Goal: Task Accomplishment & Management: Use online tool/utility

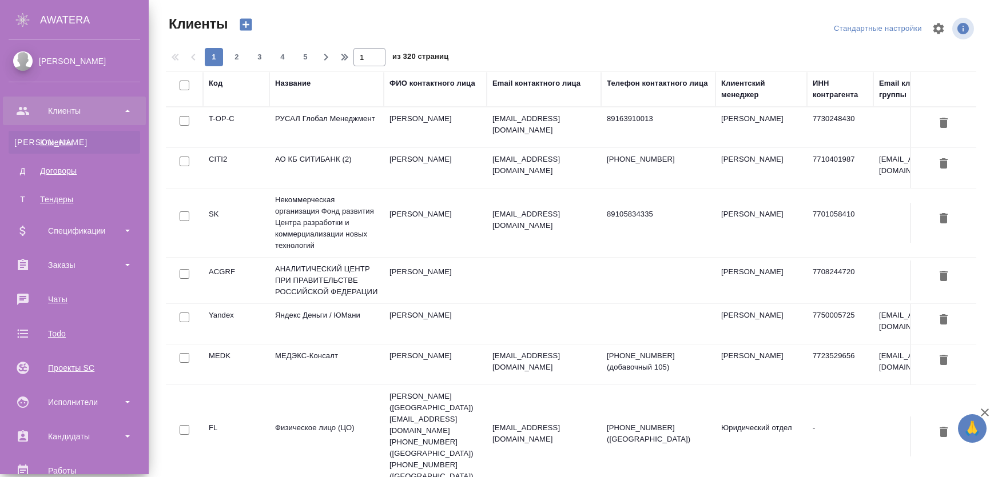
select select "RU"
click at [73, 264] on div "Заказы" at bounding box center [74, 265] width 131 height 17
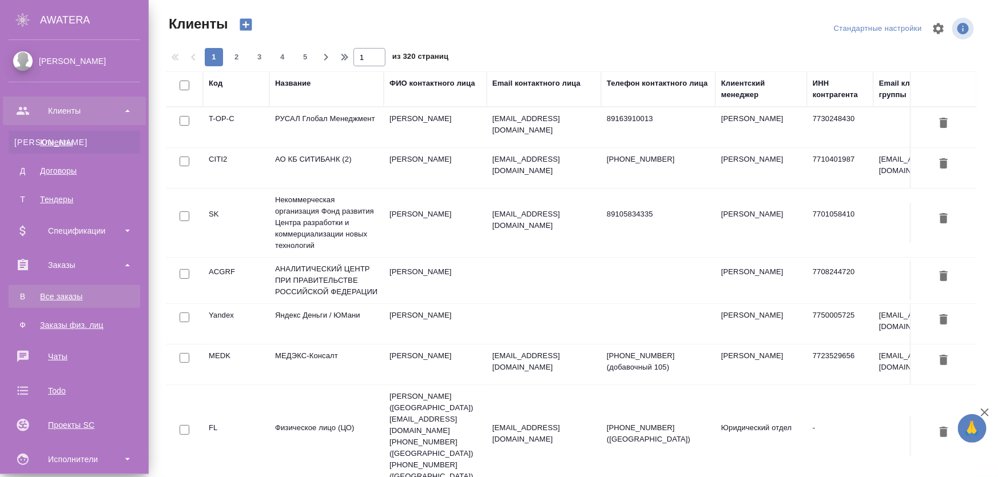
click at [77, 295] on div "Все заказы" at bounding box center [74, 296] width 120 height 11
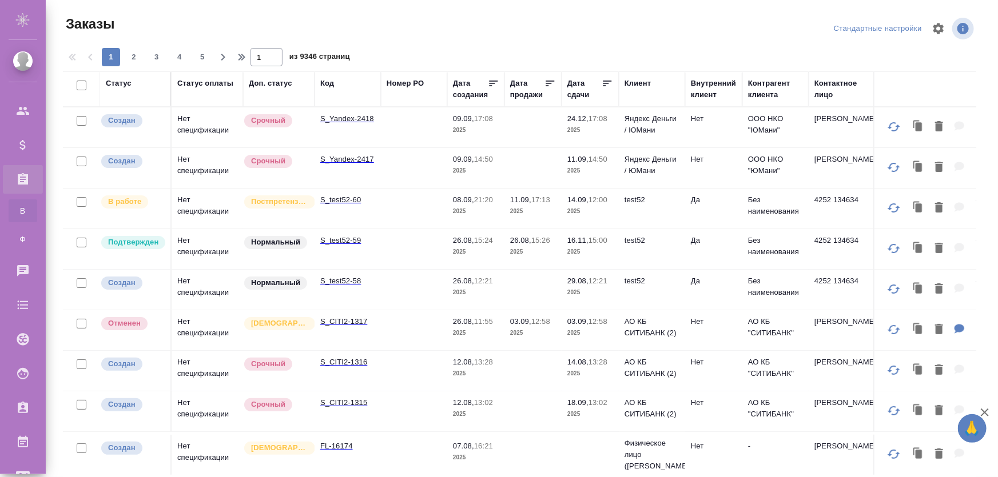
click at [348, 134] on td "S_Yandex-2418" at bounding box center [347, 127] width 66 height 40
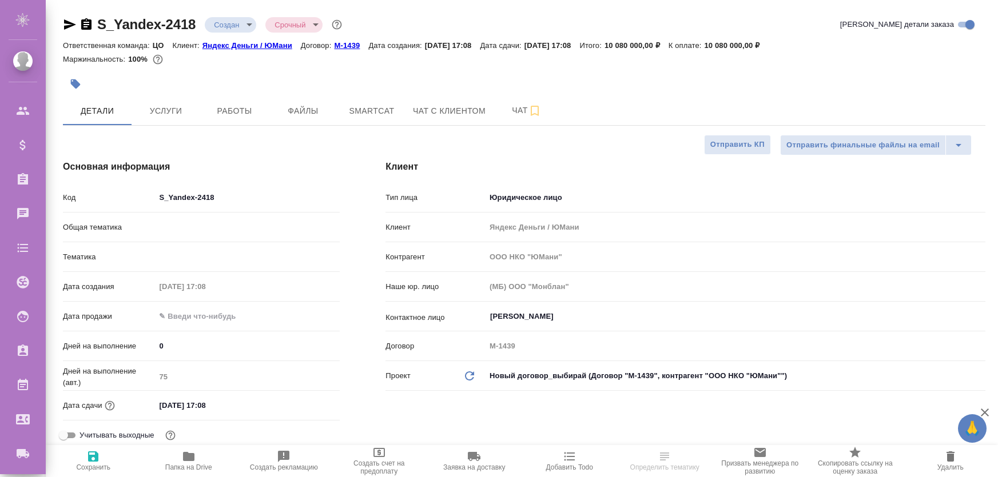
select select "RU"
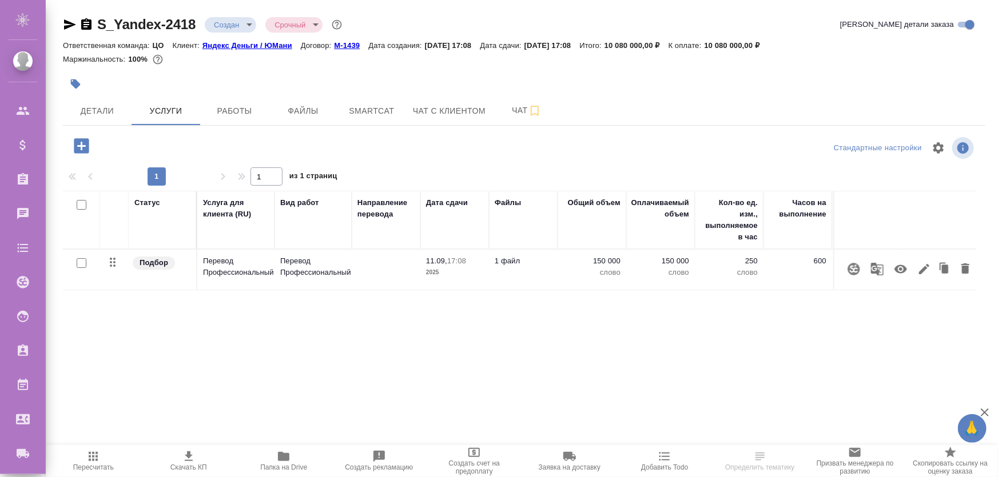
click at [852, 271] on icon "button" at bounding box center [854, 269] width 14 height 14
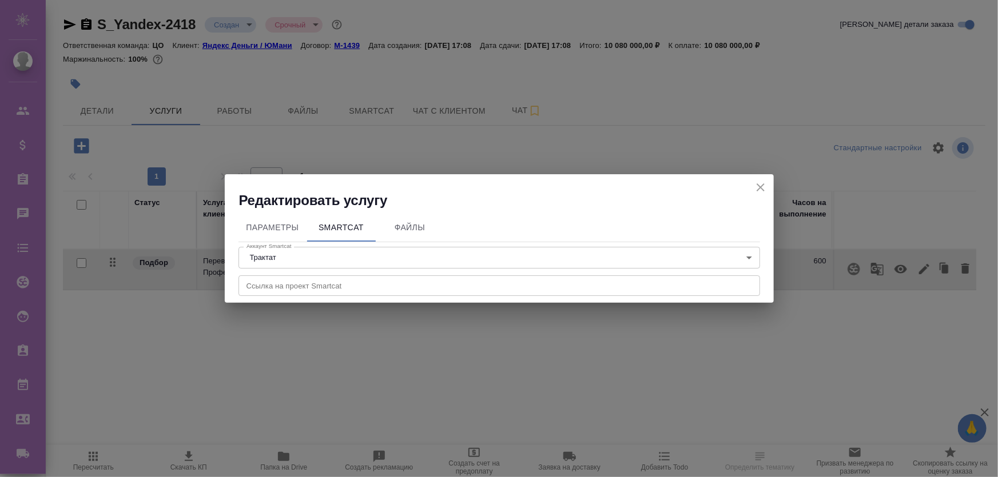
click at [768, 189] on div "Редактировать услугу" at bounding box center [499, 191] width 549 height 35
click at [762, 188] on icon "close" at bounding box center [760, 188] width 14 height 14
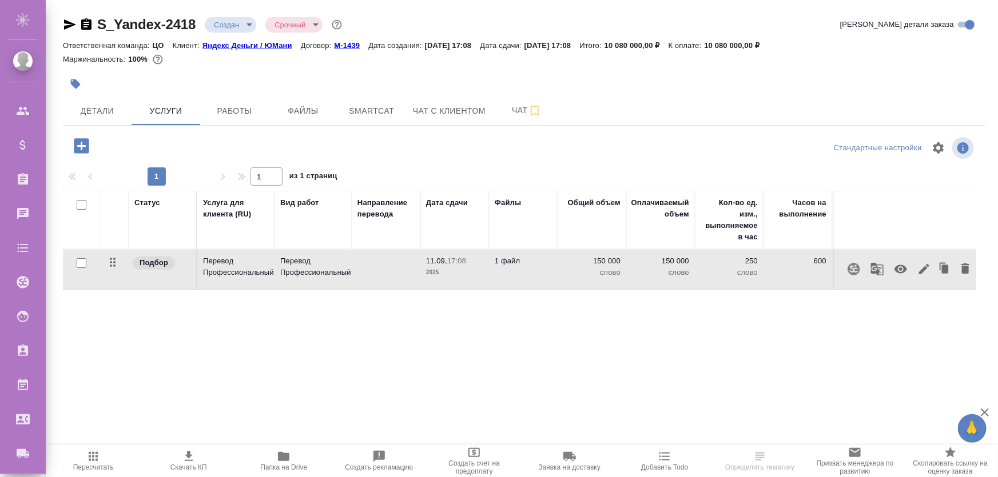
click at [81, 262] on input "checkbox" at bounding box center [82, 263] width 10 height 10
checkbox input "true"
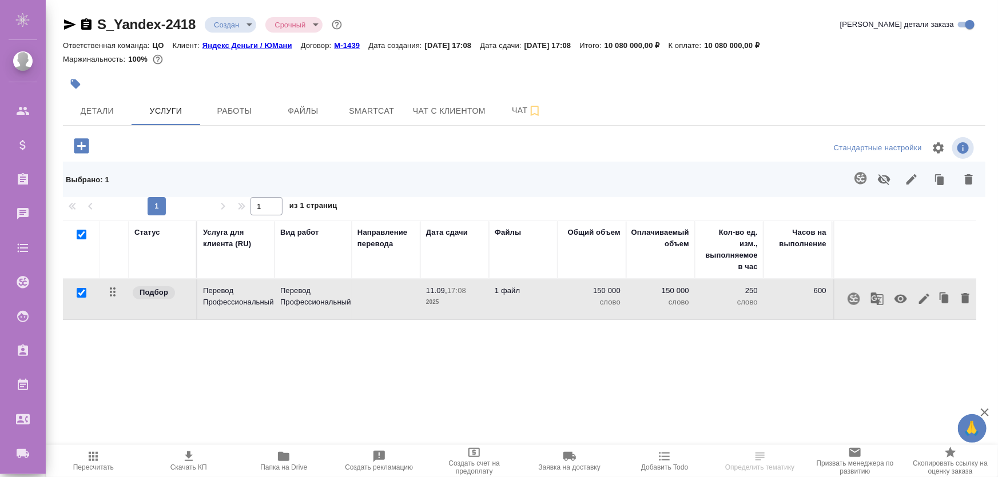
click at [863, 183] on icon "button" at bounding box center [860, 178] width 12 height 12
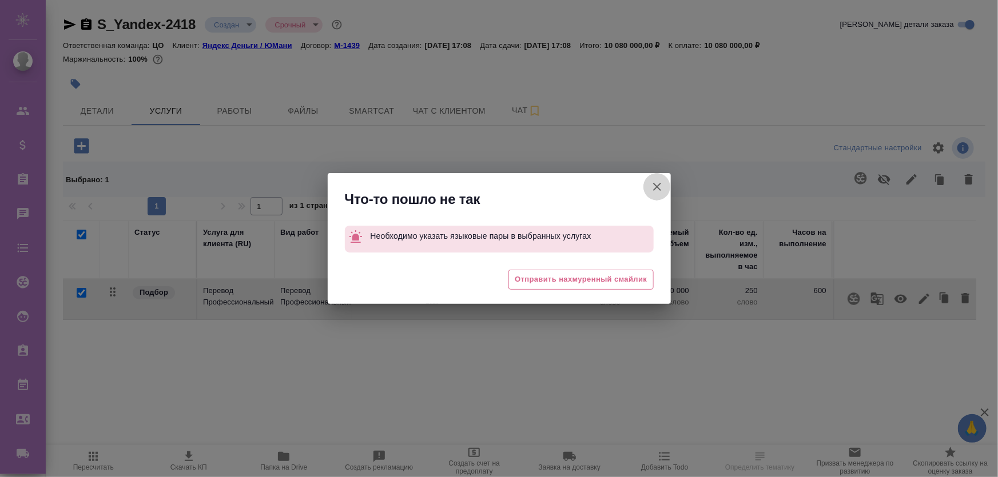
click at [660, 190] on icon "button" at bounding box center [657, 187] width 8 height 8
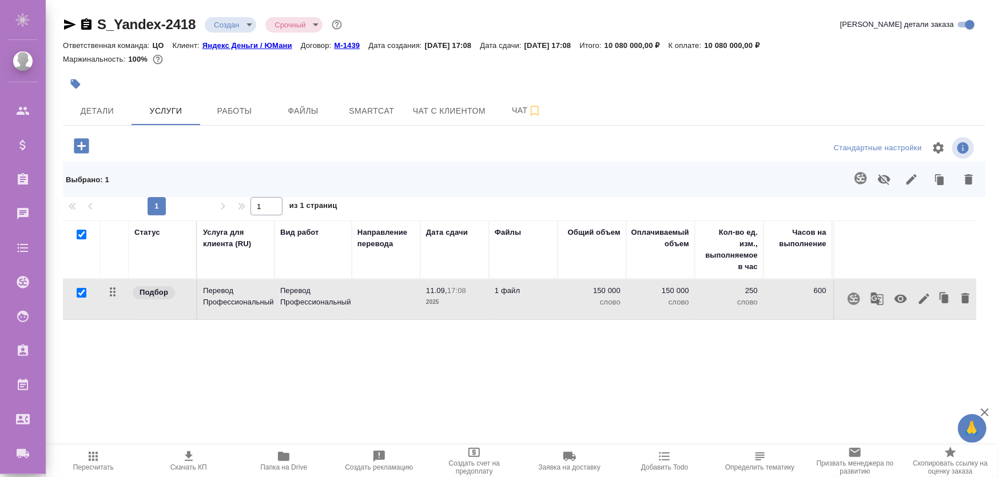
click at [927, 300] on icon "button" at bounding box center [924, 299] width 14 height 14
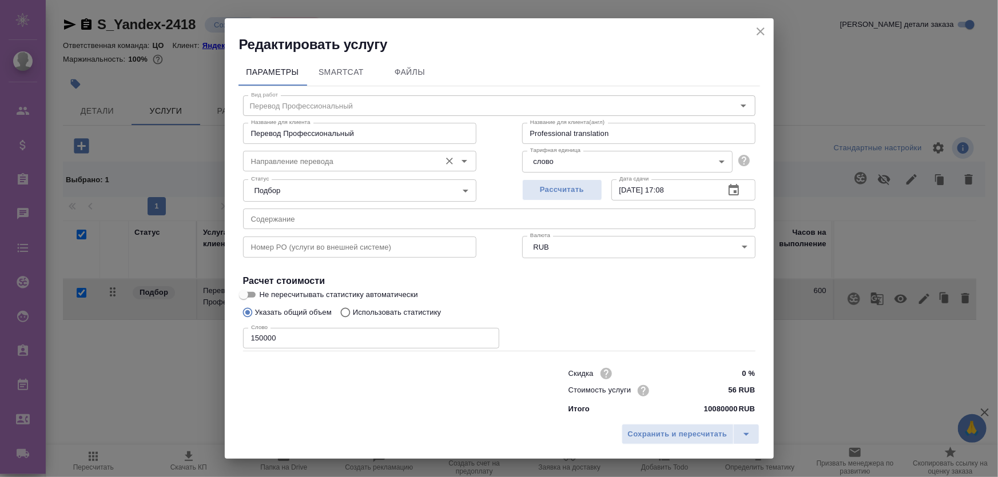
click at [344, 162] on input "Направление перевода" at bounding box center [340, 161] width 188 height 14
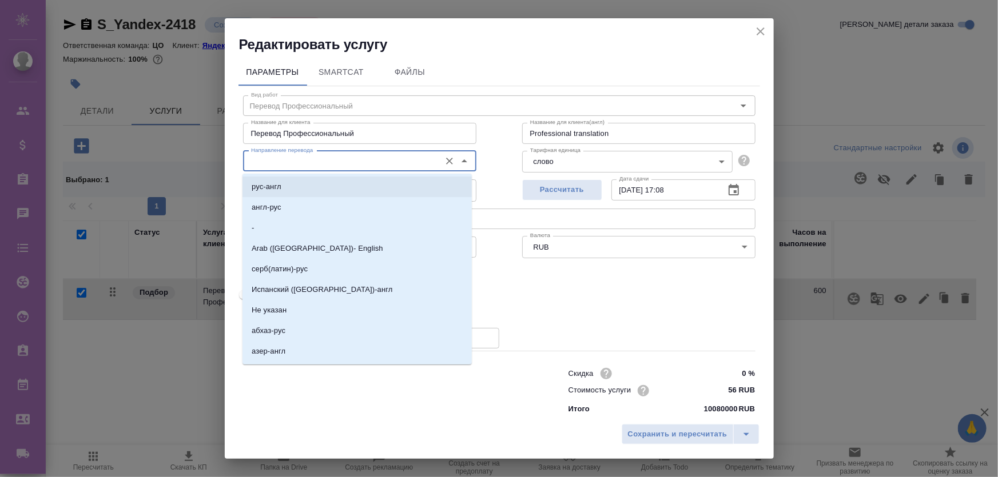
click at [334, 192] on li "рус-англ" at bounding box center [356, 187] width 229 height 21
type input "рус-англ"
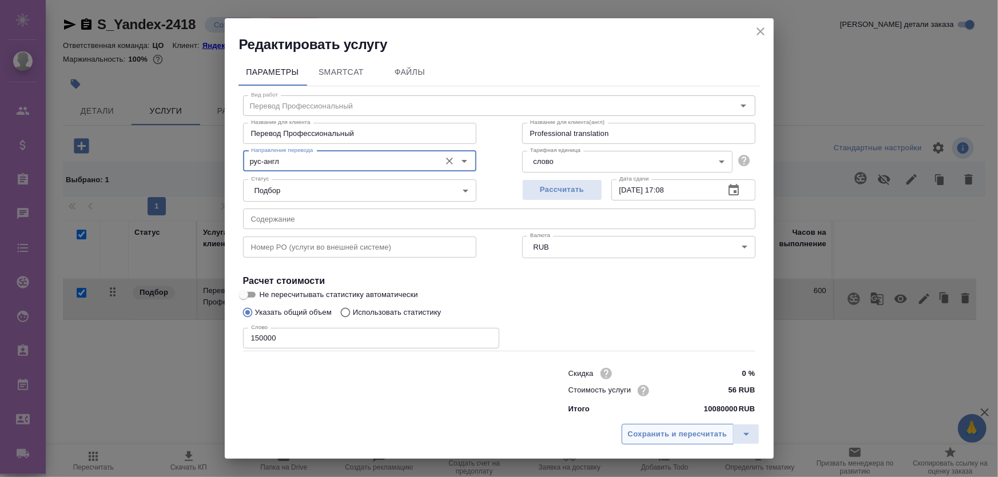
click at [718, 436] on span "Сохранить и пересчитать" at bounding box center [677, 434] width 99 height 13
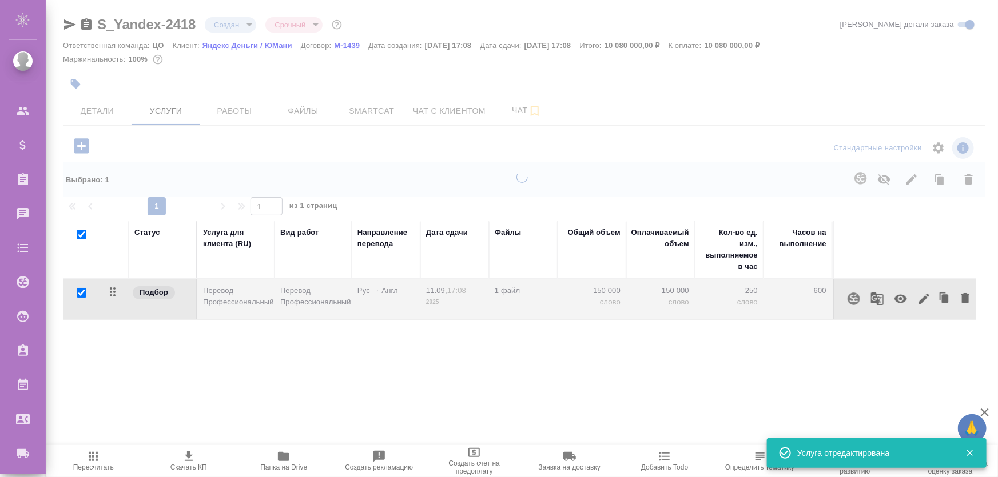
type input "normal"
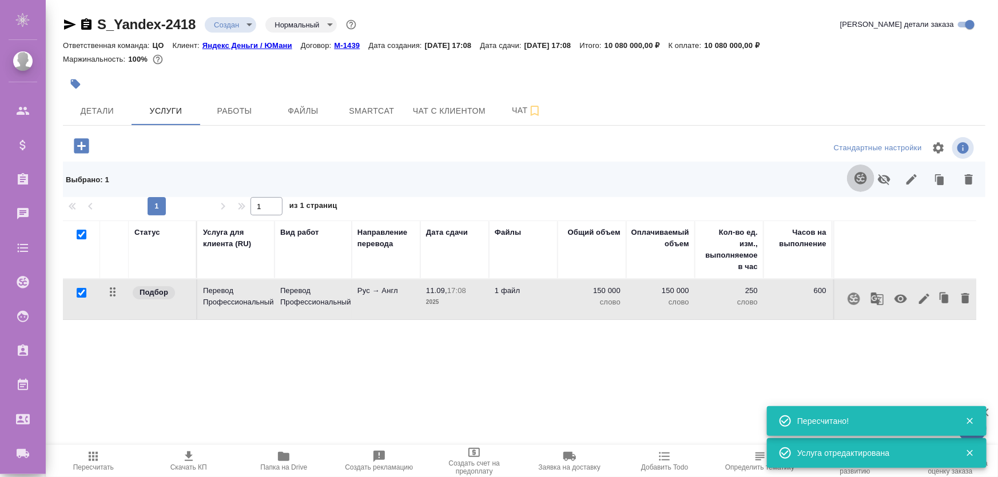
click at [859, 182] on icon "button" at bounding box center [860, 178] width 12 height 12
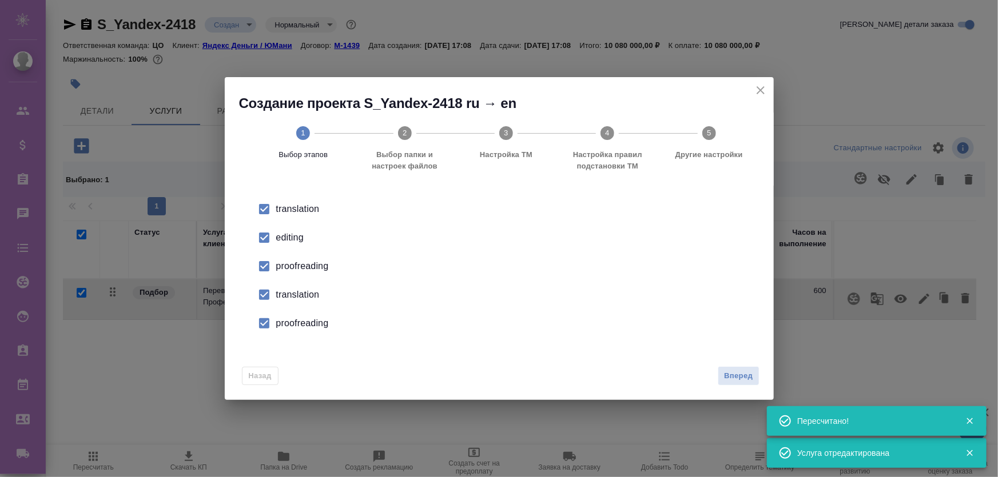
click at [283, 234] on div "editing" at bounding box center [511, 238] width 470 height 14
click at [297, 263] on div "proofreading" at bounding box center [511, 267] width 470 height 14
click at [291, 293] on div "translation" at bounding box center [511, 295] width 470 height 14
click at [304, 322] on div "proofreading" at bounding box center [511, 324] width 470 height 14
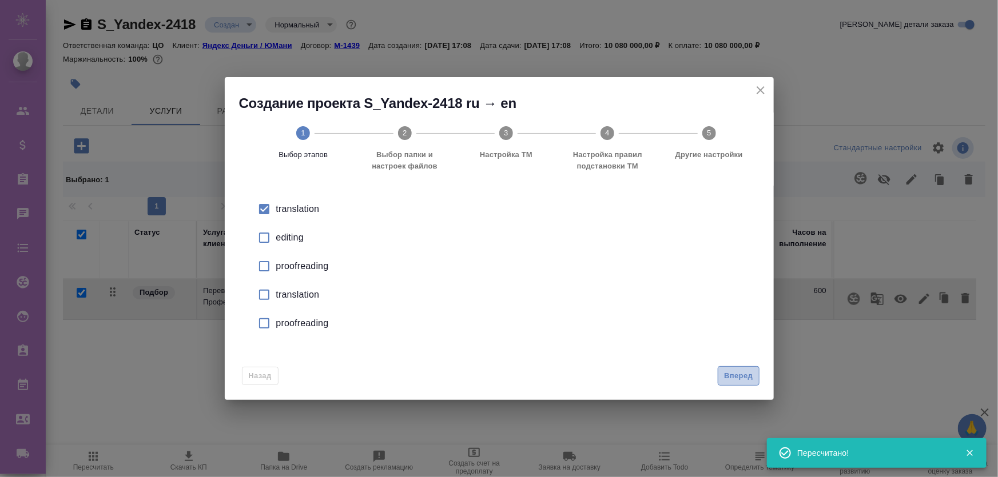
click at [727, 374] on span "Вперед" at bounding box center [738, 376] width 29 height 13
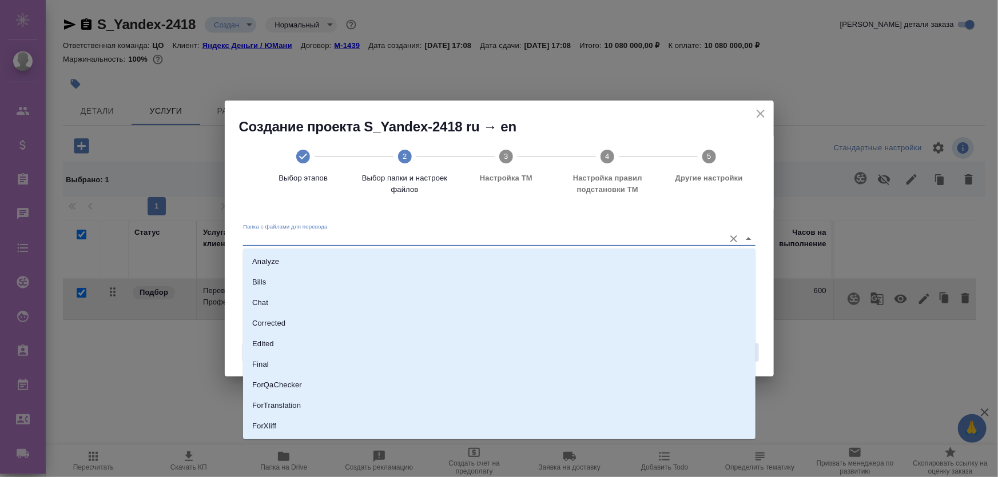
click at [339, 232] on input "Папка с файлами для перевода" at bounding box center [481, 239] width 476 height 14
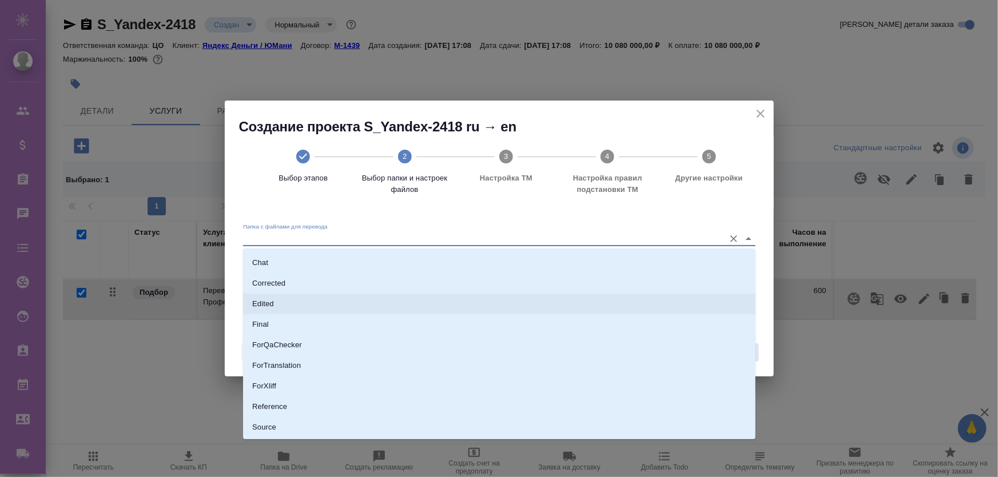
scroll to position [79, 0]
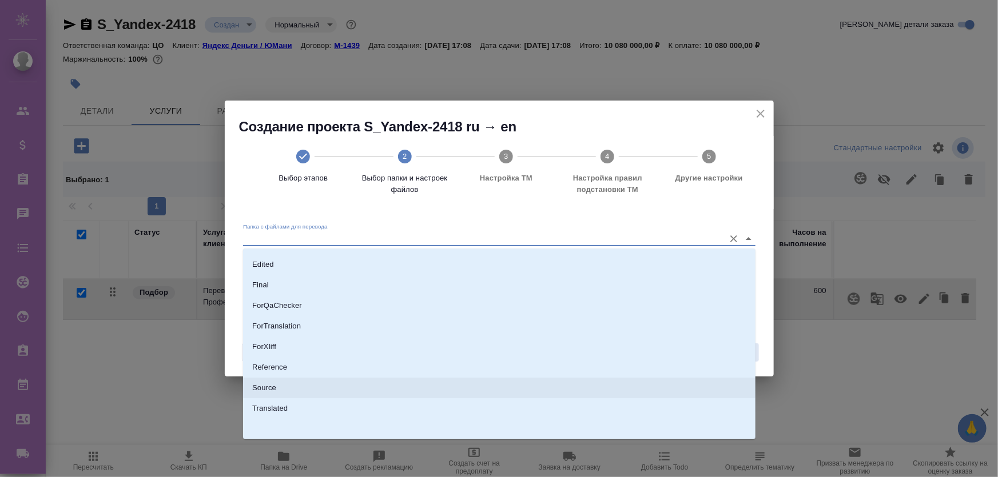
click at [301, 383] on li "Source" at bounding box center [499, 388] width 512 height 21
type input "Source"
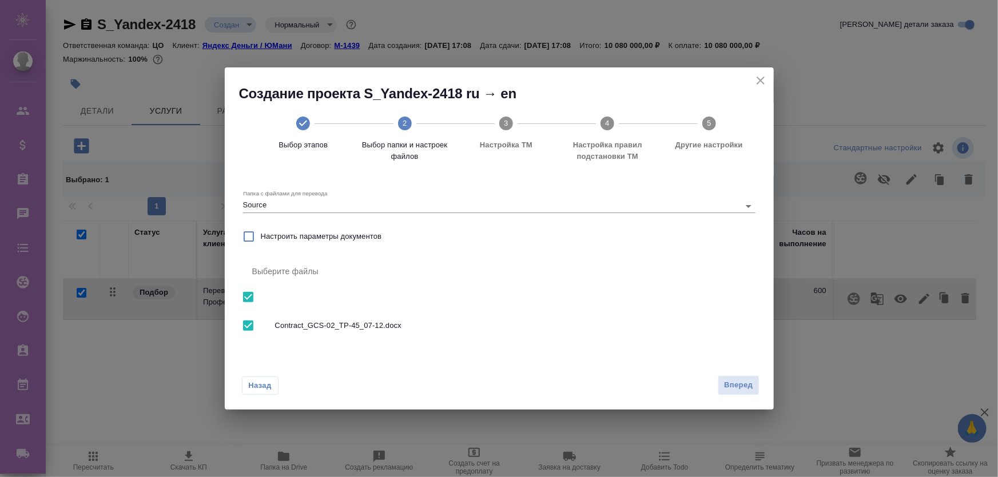
click at [312, 234] on span "Настроить параметры документов" at bounding box center [321, 236] width 121 height 11
click at [261, 234] on input "Настроить параметры документов" at bounding box center [249, 237] width 24 height 24
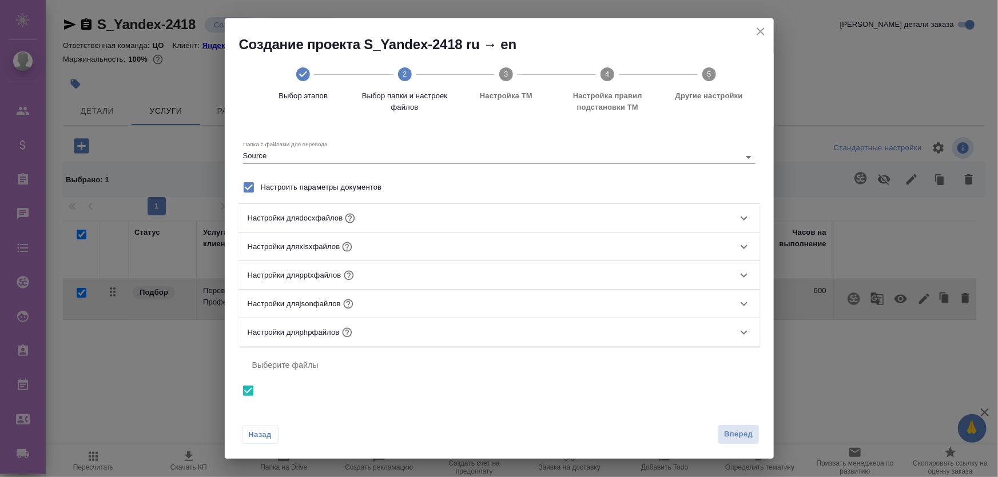
click at [457, 218] on div "Настройки для docx файлов" at bounding box center [489, 218] width 482 height 15
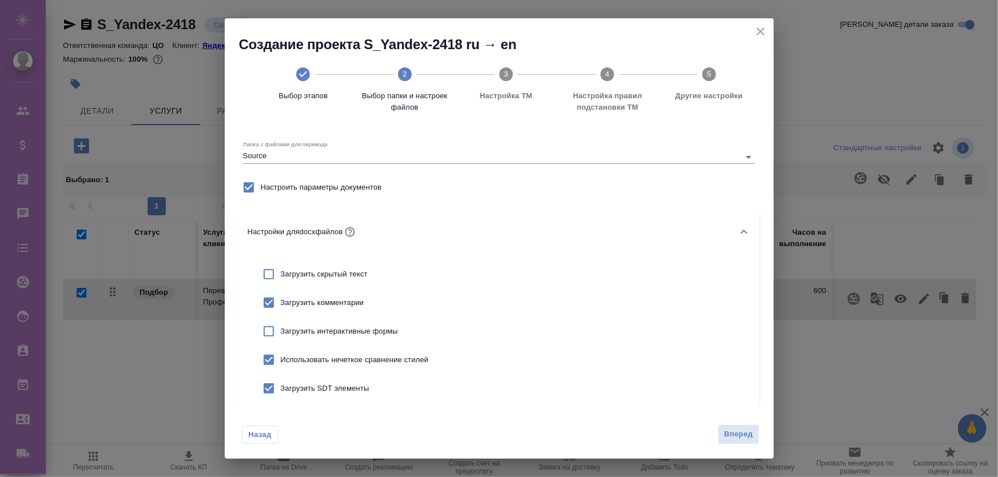
click at [461, 227] on div "Настройки для docx файлов" at bounding box center [489, 232] width 482 height 15
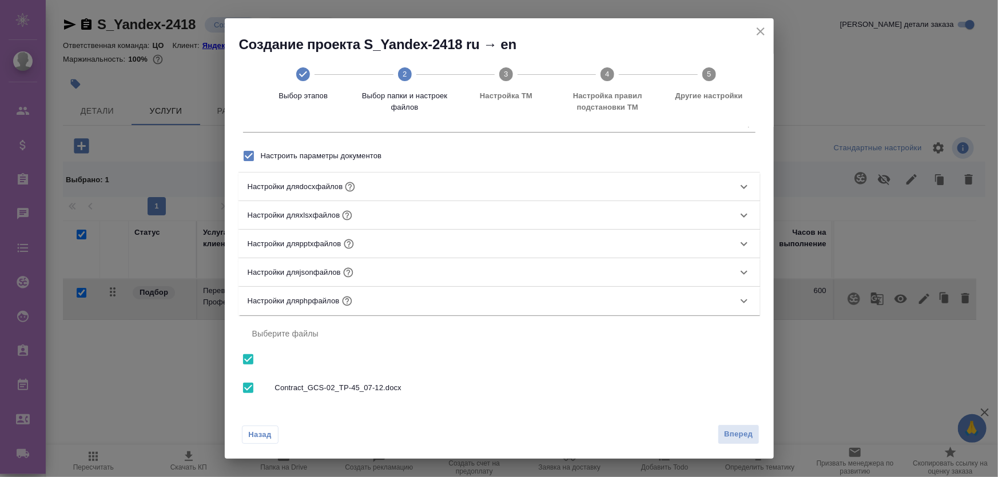
scroll to position [44, 0]
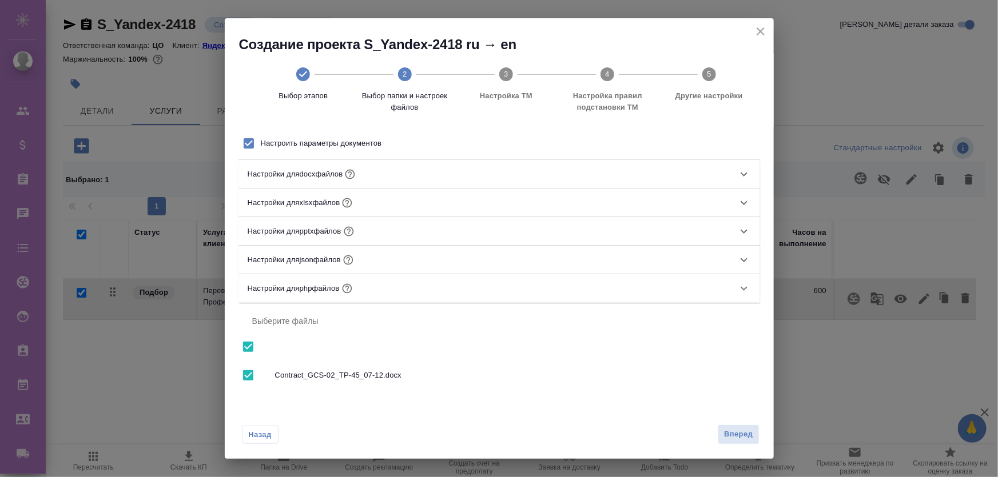
click at [406, 206] on div "Настройки для xlsx файлов" at bounding box center [489, 203] width 482 height 15
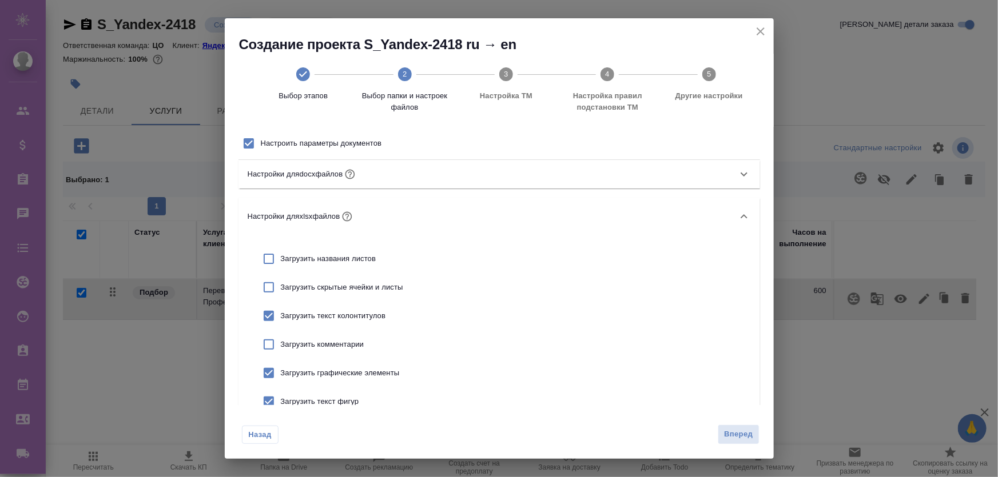
click at [423, 221] on div "Настройки для xlsx файлов" at bounding box center [489, 216] width 482 height 15
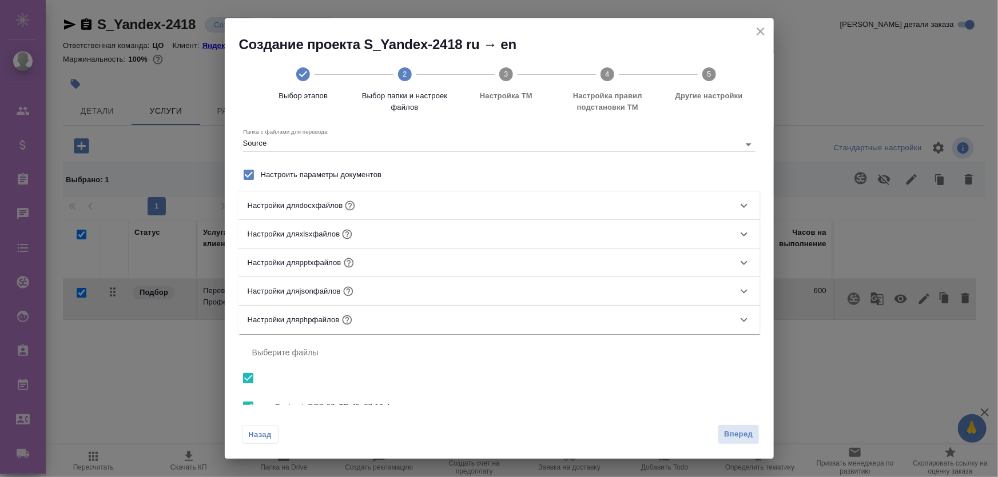
scroll to position [0, 0]
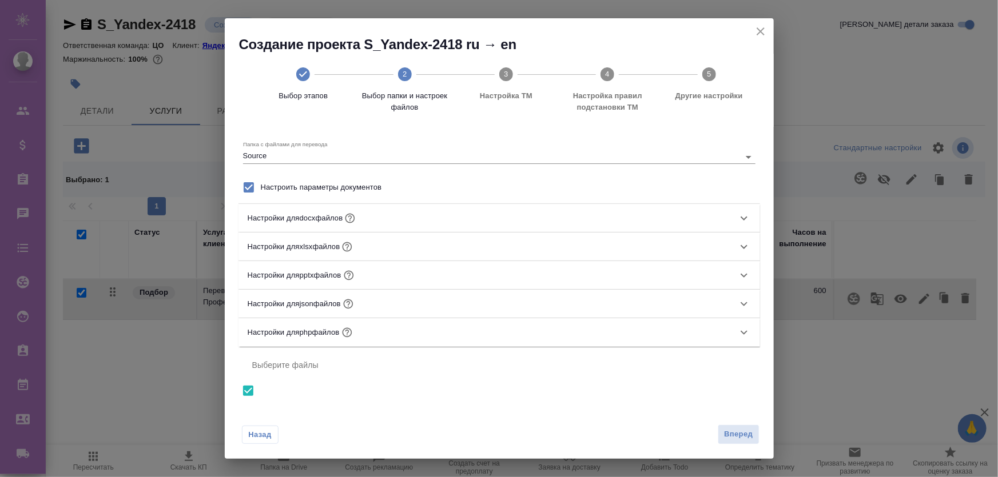
click at [262, 183] on span "Настроить параметры документов" at bounding box center [321, 187] width 121 height 11
click at [261, 183] on input "Настроить параметры документов" at bounding box center [249, 187] width 24 height 24
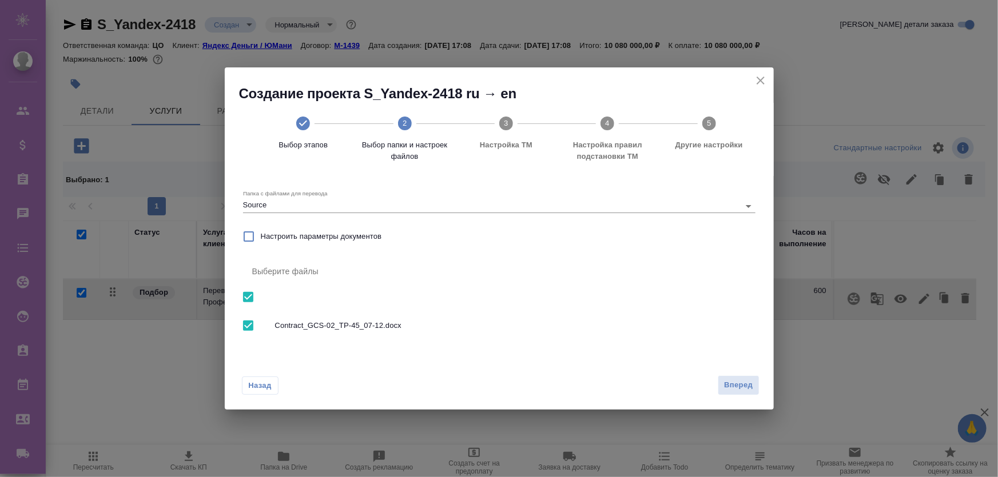
click at [326, 236] on span "Настроить параметры документов" at bounding box center [321, 236] width 121 height 11
click at [261, 236] on input "Настроить параметры документов" at bounding box center [249, 237] width 24 height 24
checkbox input "true"
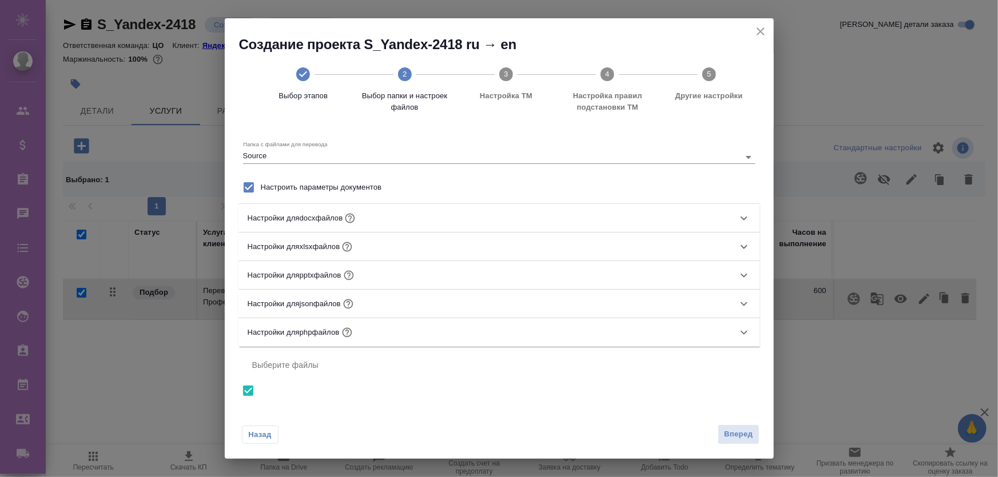
click at [405, 266] on div "Настройки для pptx файлов" at bounding box center [498, 275] width 521 height 29
click at [403, 283] on div "Настройки для pptx файлов" at bounding box center [489, 275] width 482 height 15
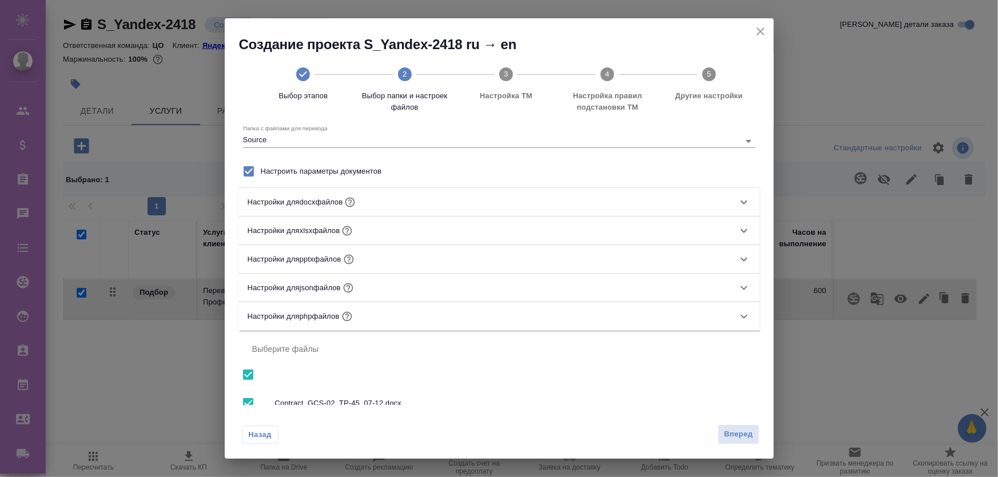
scroll to position [15, 0]
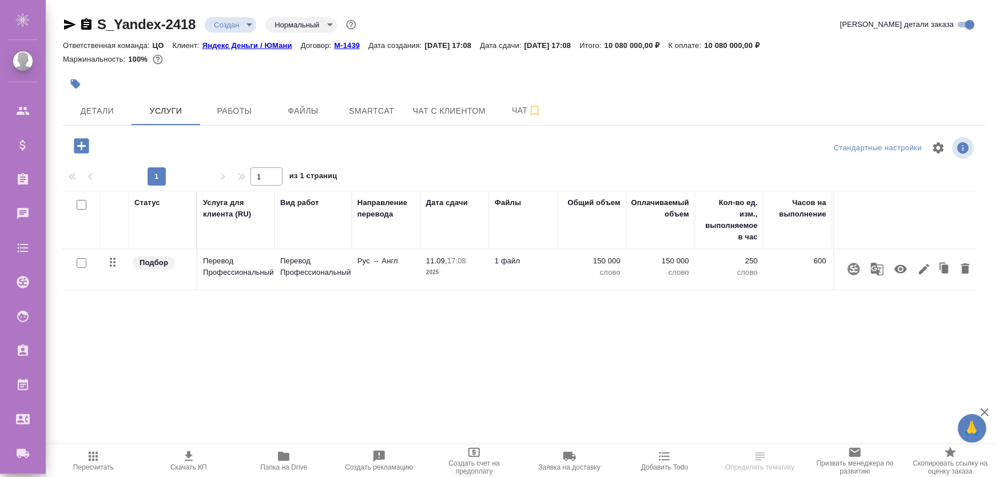
click at [82, 268] on input "checkbox" at bounding box center [82, 263] width 10 height 10
checkbox input "true"
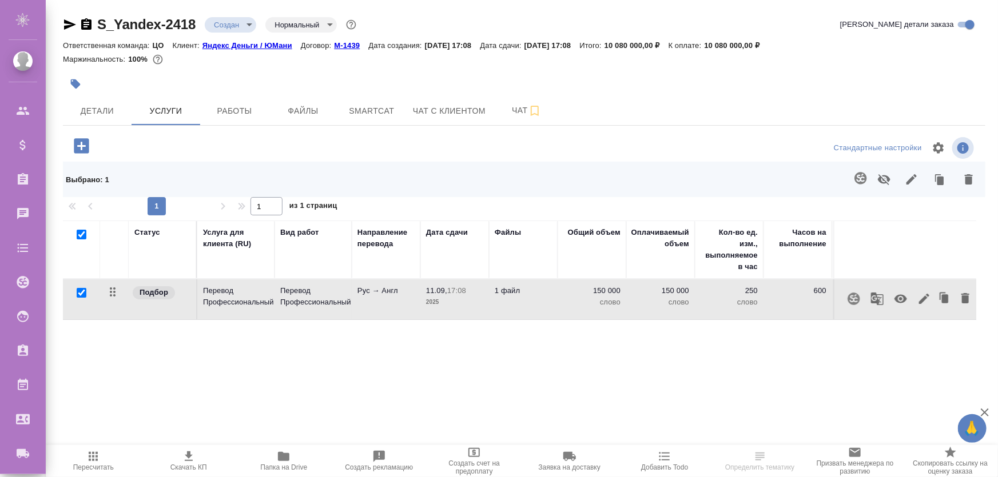
click at [852, 174] on button "button" at bounding box center [860, 178] width 27 height 27
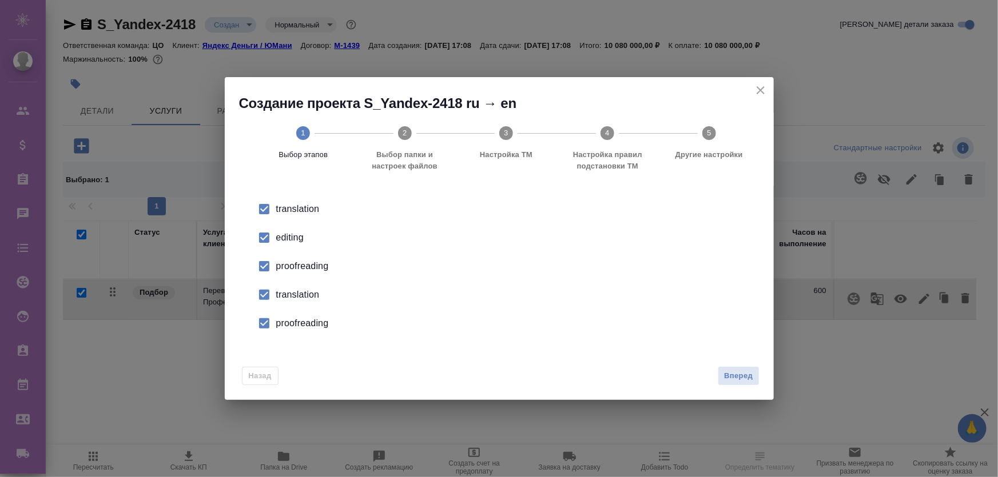
click at [278, 236] on div "editing" at bounding box center [511, 238] width 470 height 14
click at [286, 268] on div "proofreading" at bounding box center [511, 267] width 470 height 14
click at [293, 293] on div "translation" at bounding box center [511, 295] width 470 height 14
click at [300, 330] on div "proofreading" at bounding box center [511, 324] width 470 height 14
click at [760, 376] on div "Назад Вперед" at bounding box center [499, 374] width 549 height 54
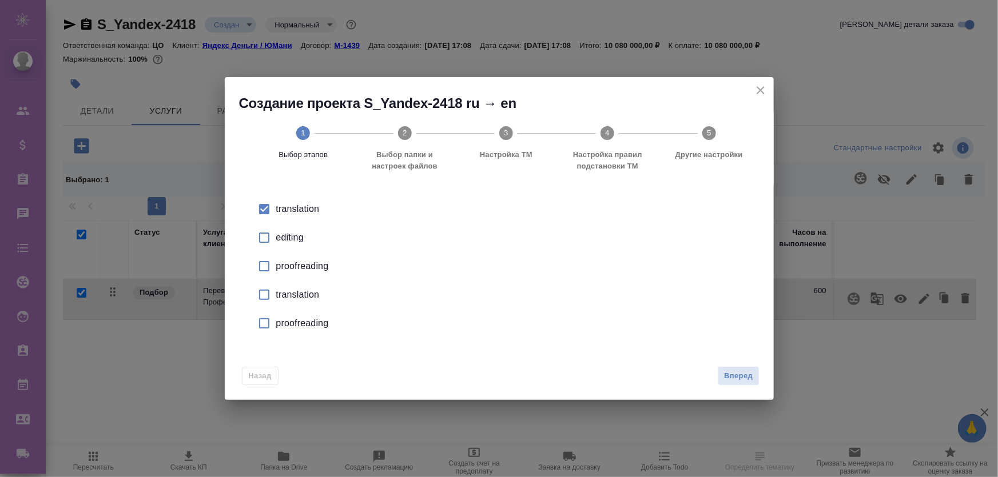
click at [752, 376] on button "Вперед" at bounding box center [737, 376] width 41 height 20
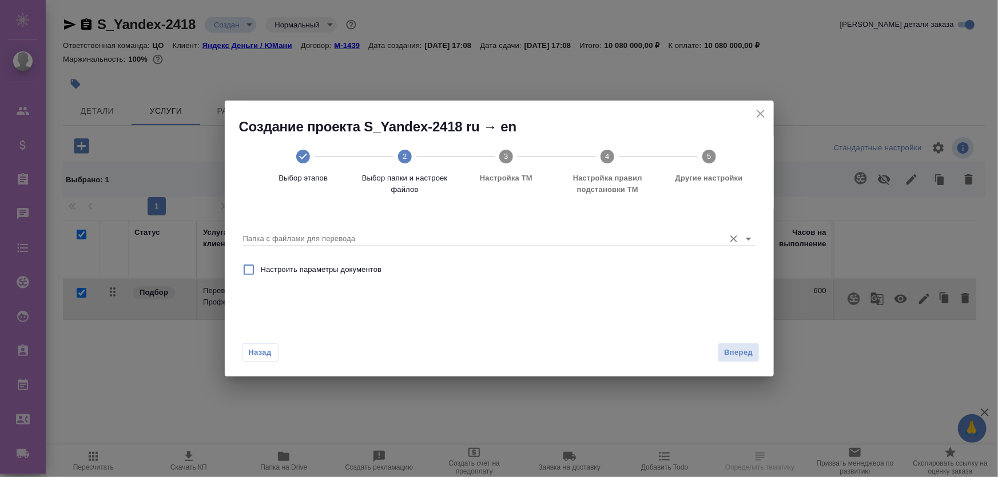
click at [321, 237] on input "Папка с файлами для перевода" at bounding box center [481, 239] width 476 height 14
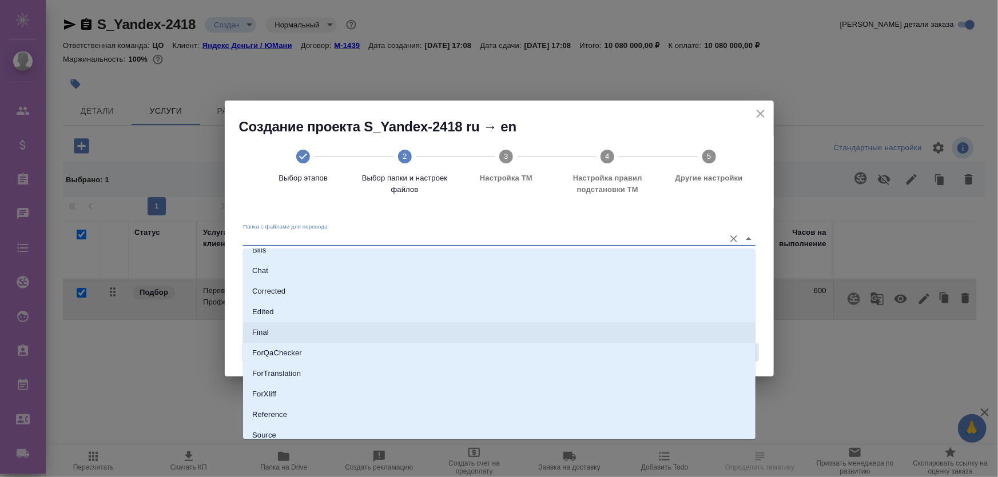
scroll to position [79, 0]
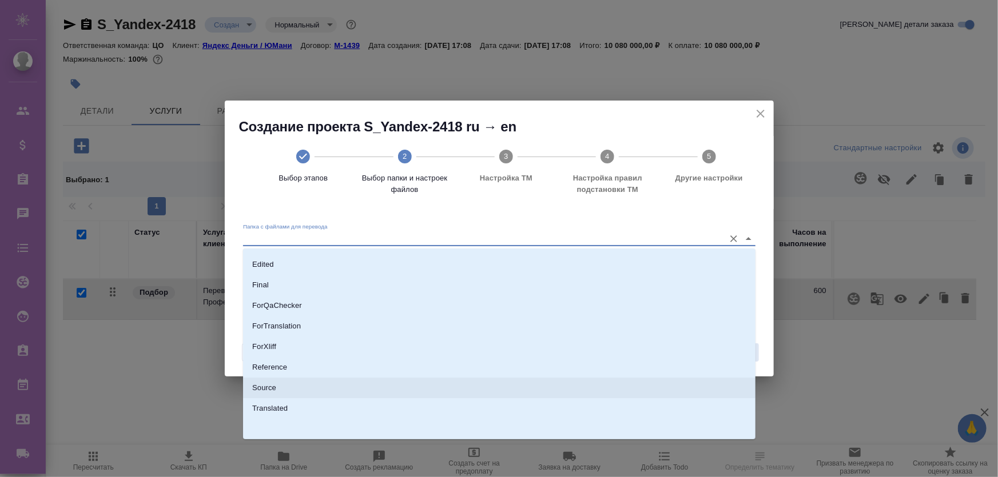
click at [282, 386] on li "Source" at bounding box center [499, 388] width 512 height 21
type input "Source"
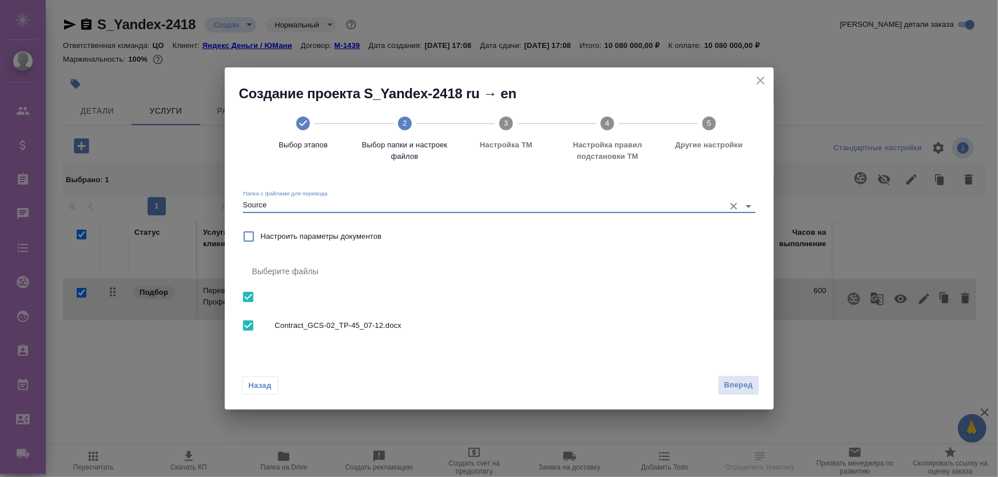
click at [313, 275] on div "Выберите файлы" at bounding box center [499, 271] width 512 height 27
click at [315, 240] on span "Настроить параметры документов" at bounding box center [321, 236] width 121 height 11
click at [261, 240] on input "Настроить параметры документов" at bounding box center [249, 237] width 24 height 24
checkbox input "true"
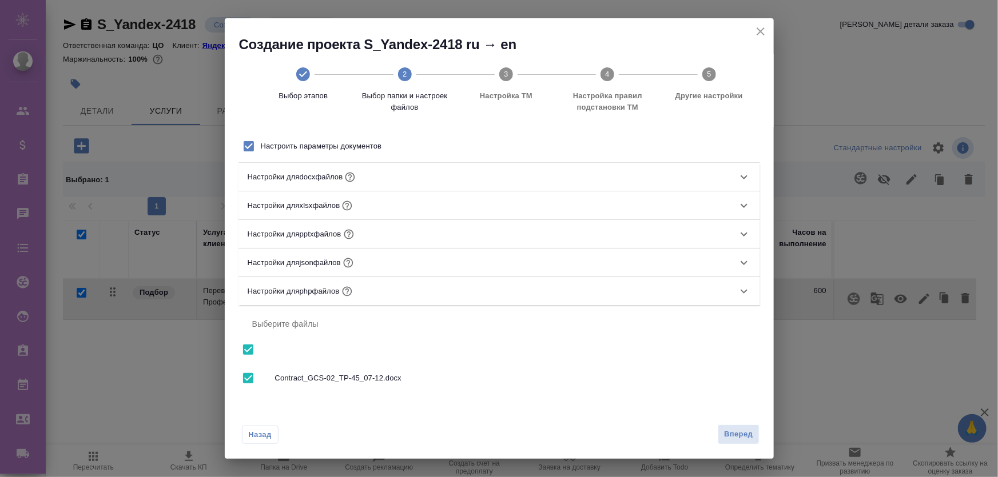
scroll to position [42, 0]
click at [385, 206] on div "Настройки для xlsx файлов" at bounding box center [489, 205] width 482 height 15
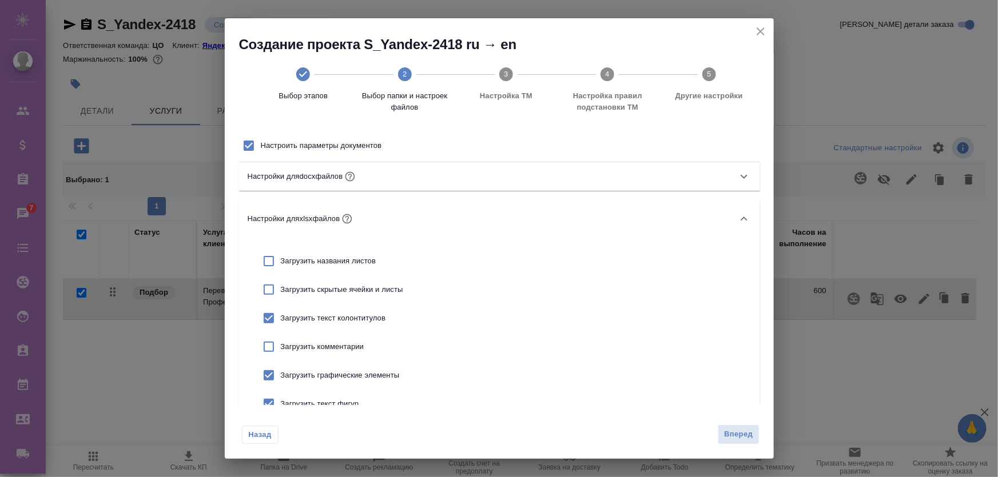
click at [383, 208] on div "Настройки для xlsx файлов" at bounding box center [498, 219] width 521 height 38
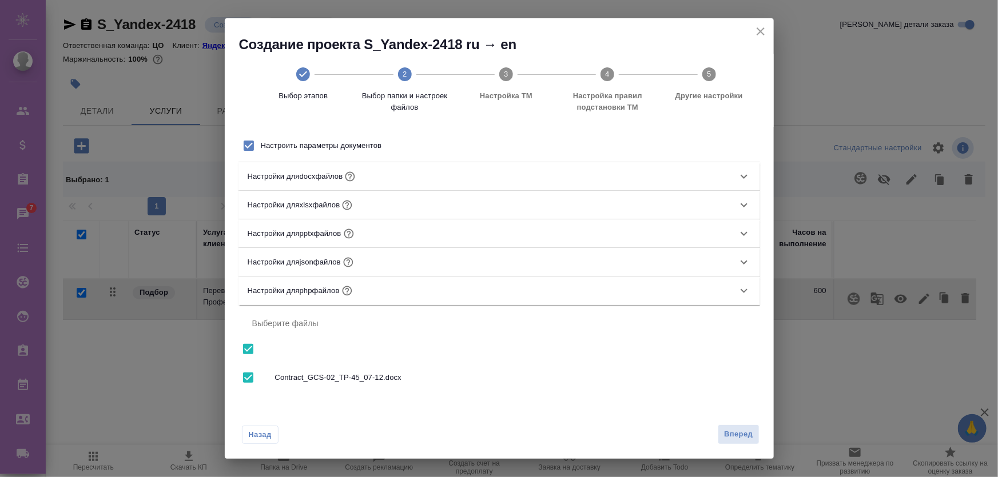
click at [381, 237] on div "Настройки для pptx файлов" at bounding box center [489, 233] width 482 height 15
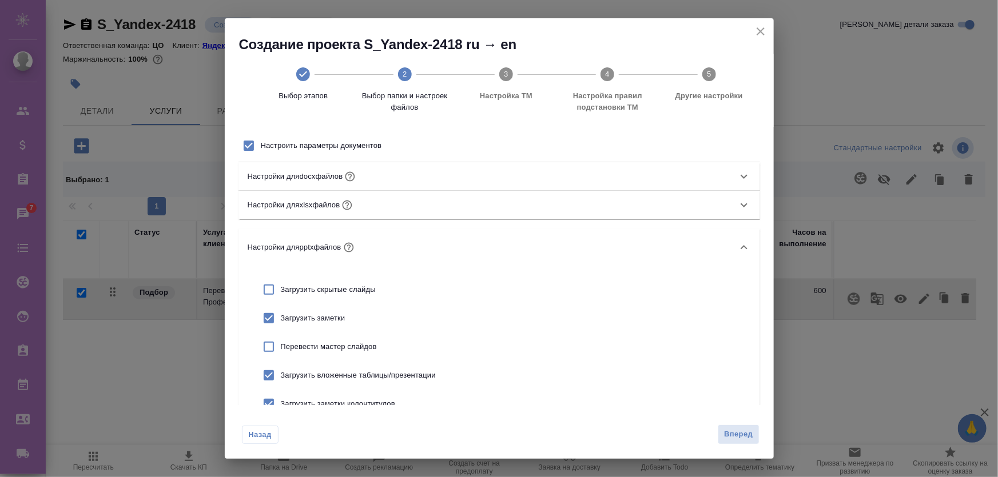
click at [389, 242] on div "Настройки для pptx файлов" at bounding box center [489, 247] width 482 height 15
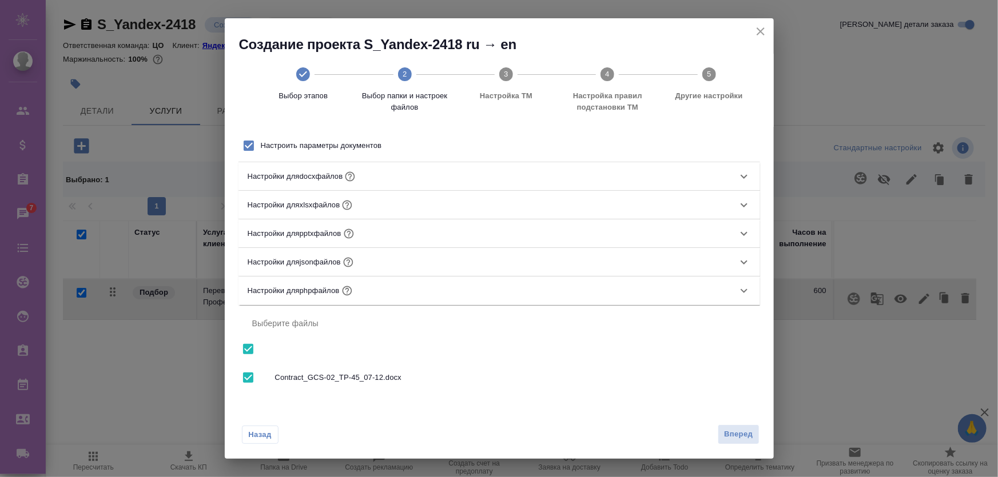
click at [384, 208] on div "Настройки для xlsx файлов" at bounding box center [489, 205] width 482 height 15
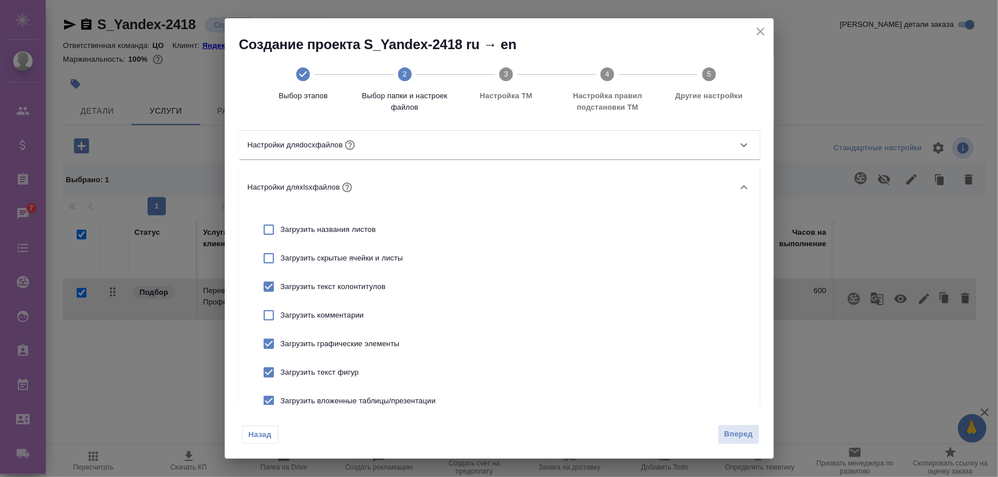
scroll to position [0, 0]
